Goal: Find specific page/section: Find specific page/section

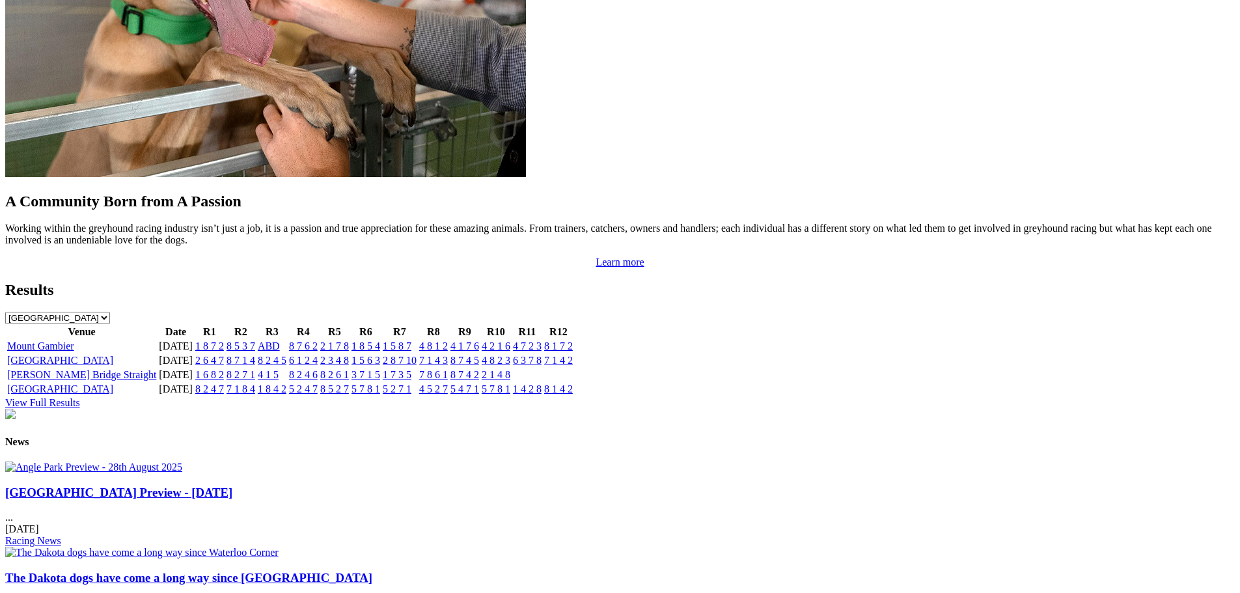
scroll to position [1236, 0]
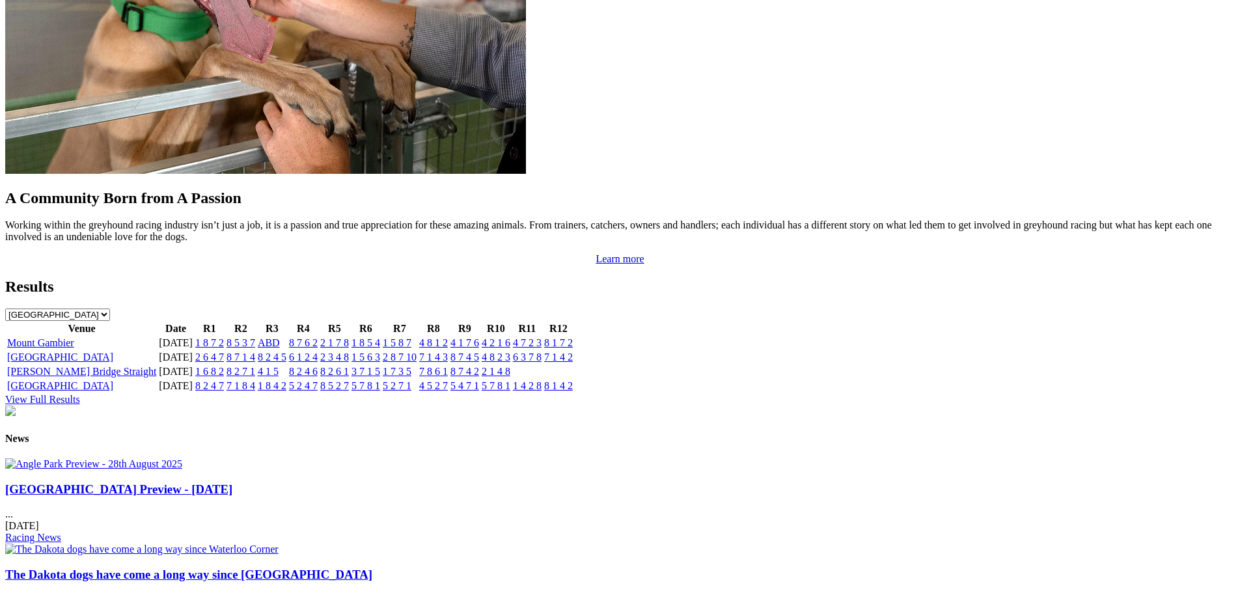
click at [74, 337] on link "Mount Gambier" at bounding box center [40, 342] width 67 height 11
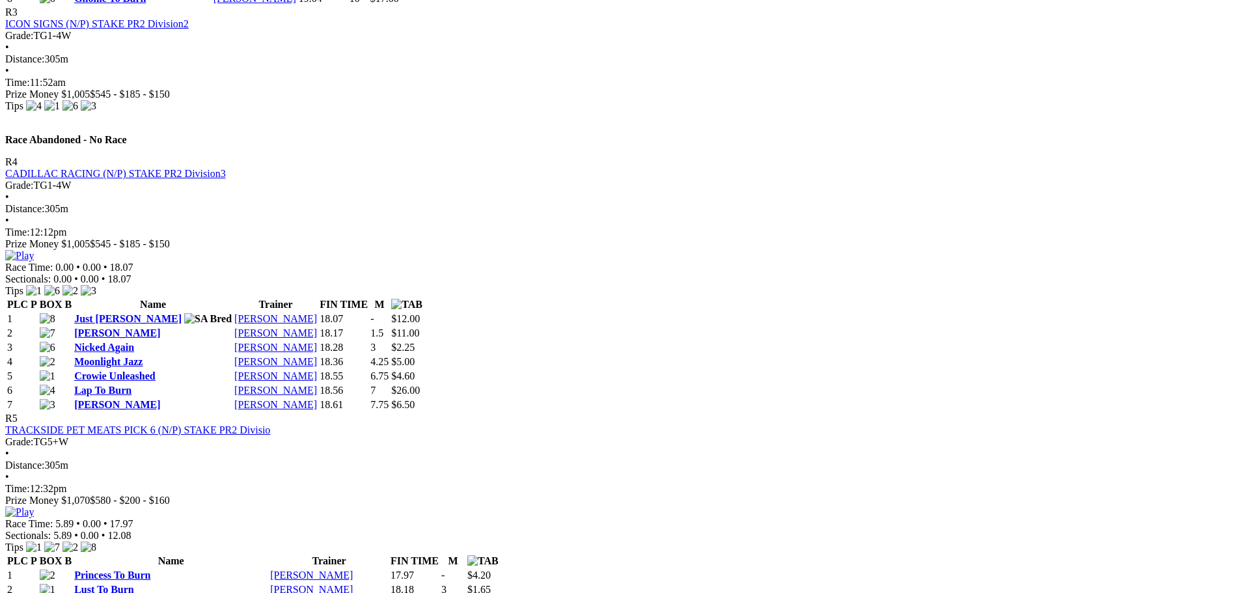
scroll to position [1203, 0]
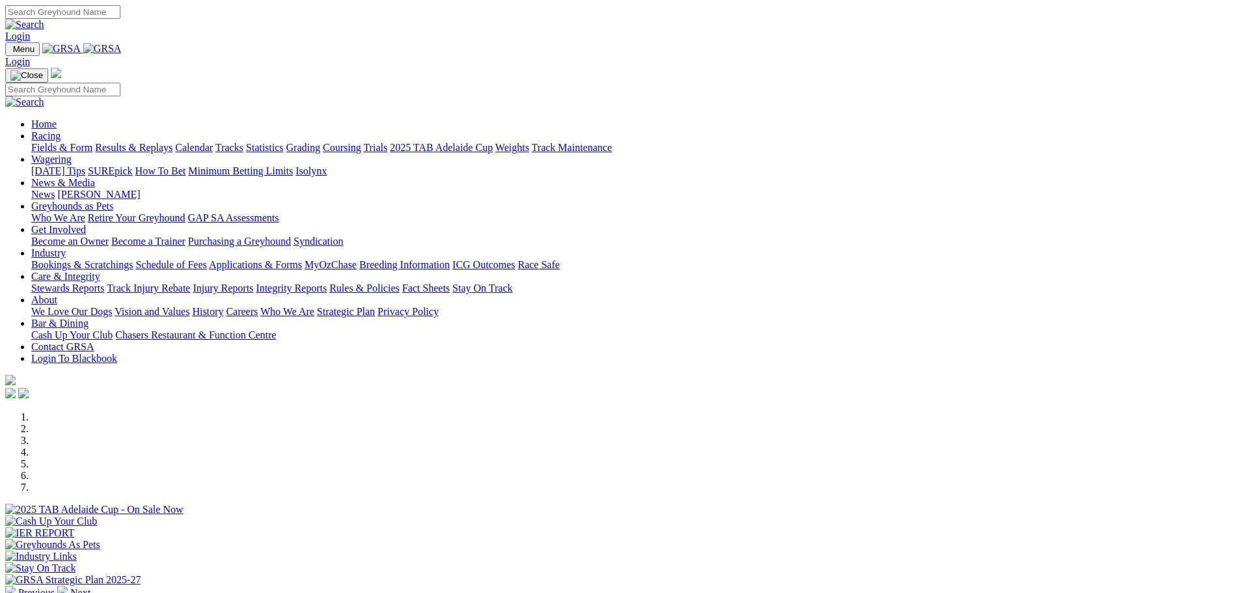
click at [302, 259] on link "Applications & Forms" at bounding box center [255, 264] width 93 height 11
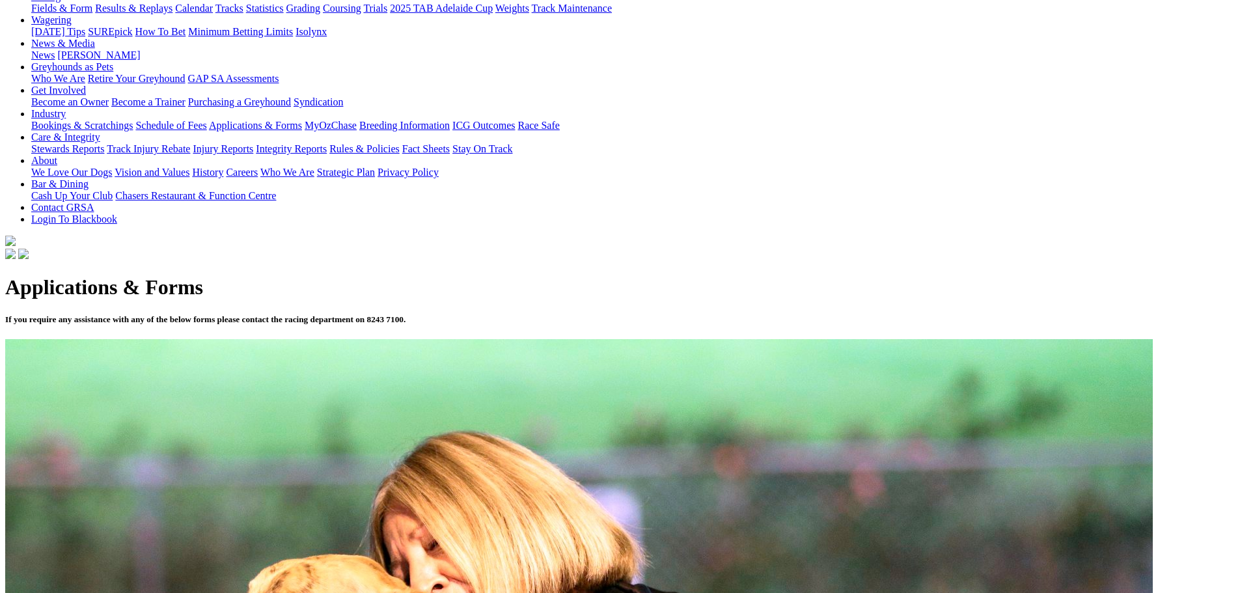
scroll to position [195, 0]
